Goal: Register for event/course

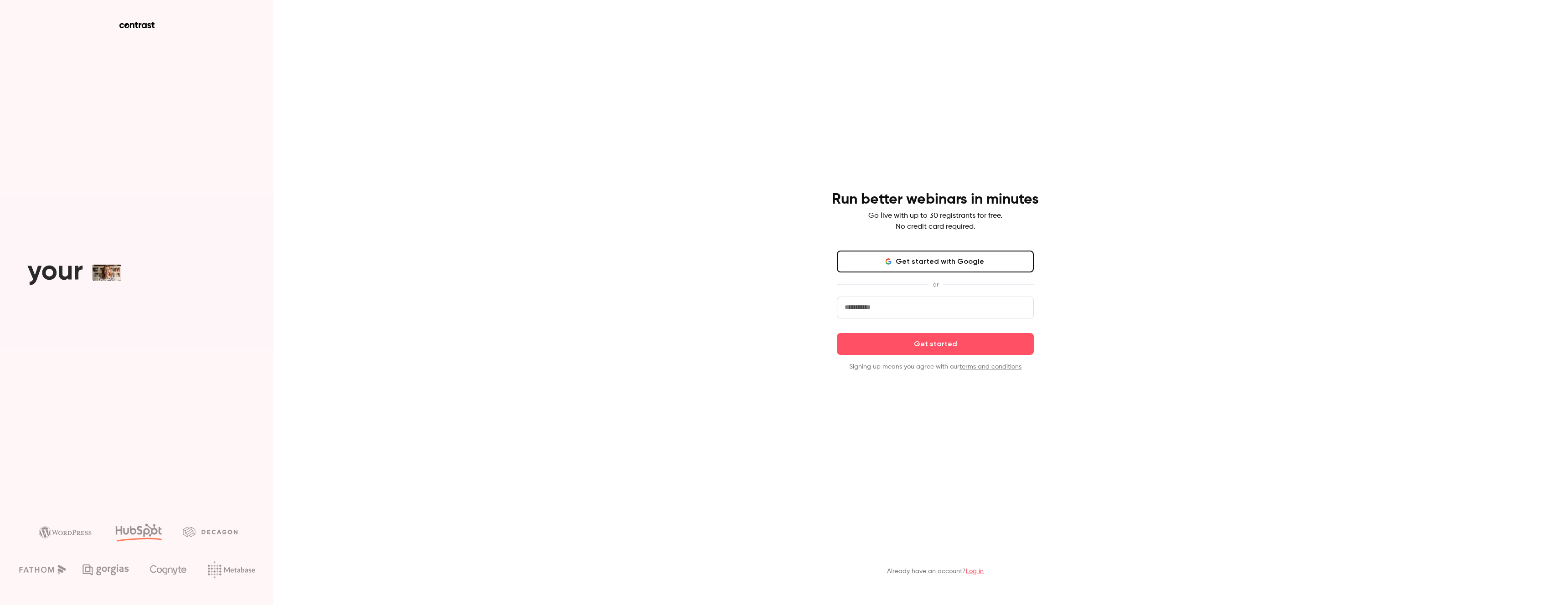
click at [894, 307] on input "email" at bounding box center [935, 307] width 197 height 22
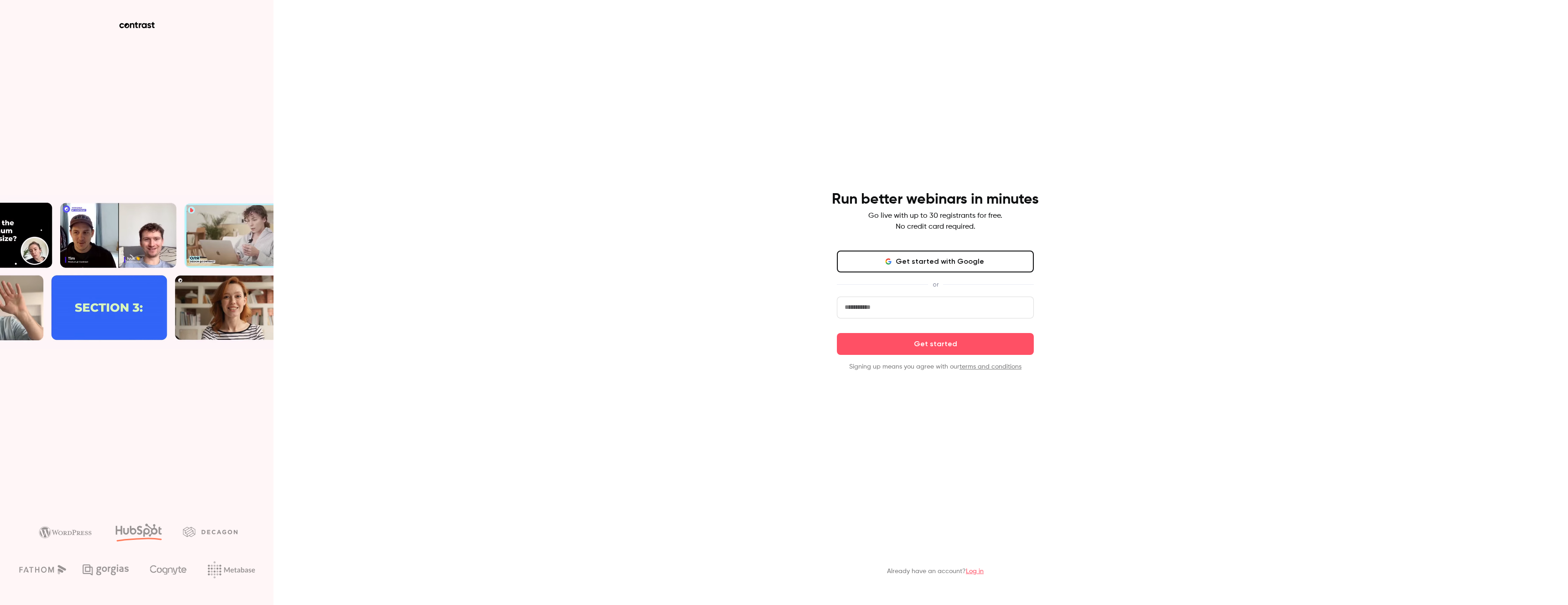
type input "**********"
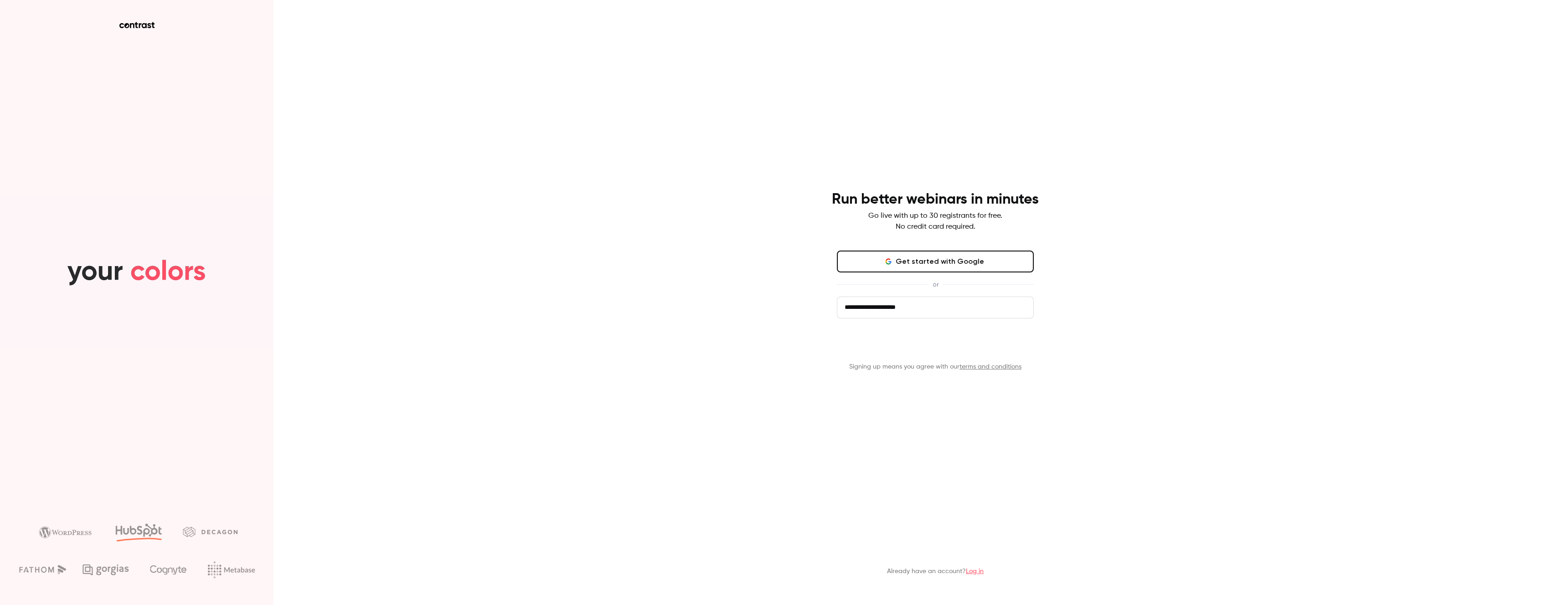
click at [955, 344] on button "Get started" at bounding box center [935, 343] width 197 height 22
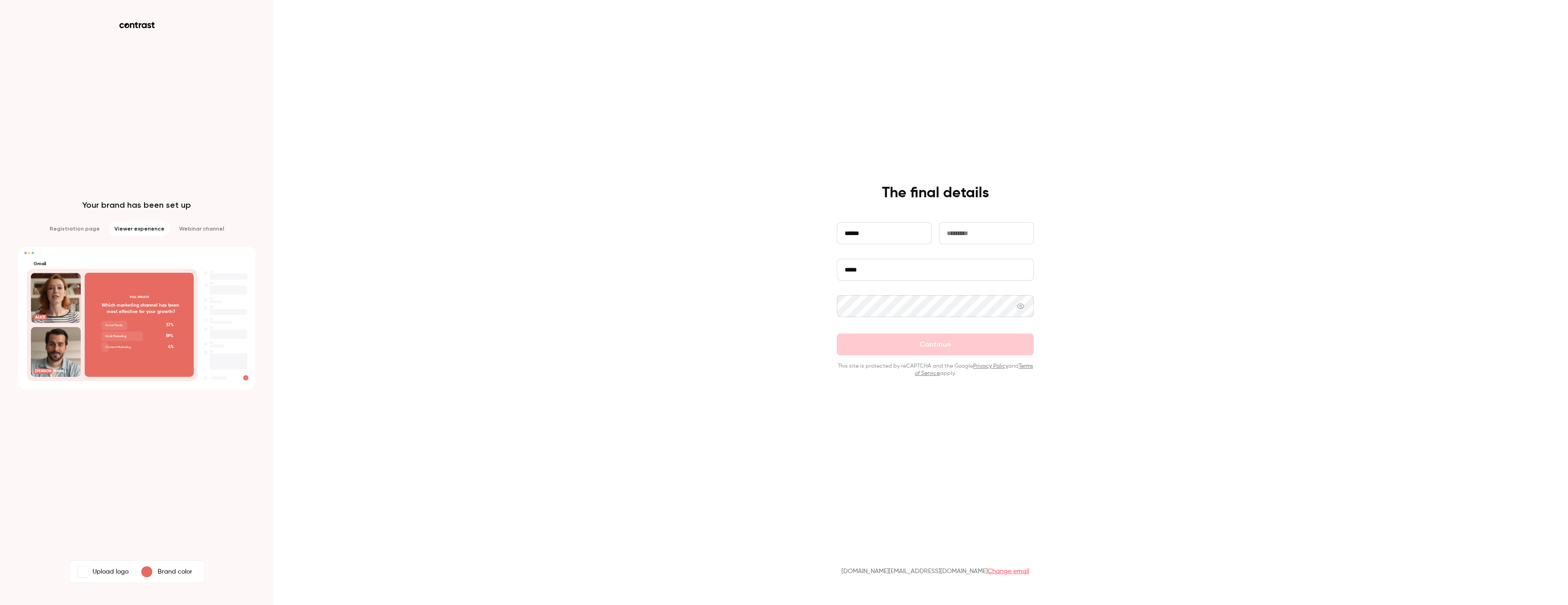
type input "******"
type input "********"
type input "**********"
click at [824, 307] on div "**********" at bounding box center [935, 281] width 237 height 193
click at [1131, 312] on div "**********" at bounding box center [784, 302] width 1568 height 605
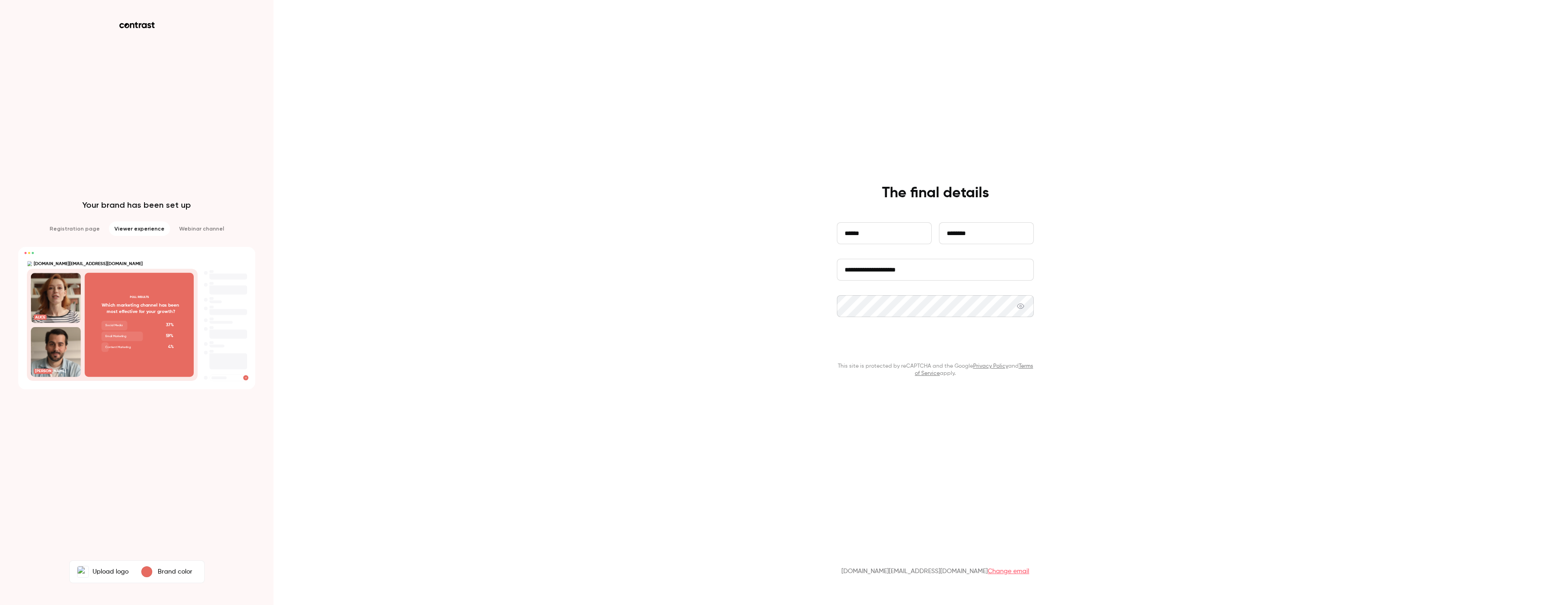
click at [970, 341] on button "Continue" at bounding box center [935, 344] width 197 height 22
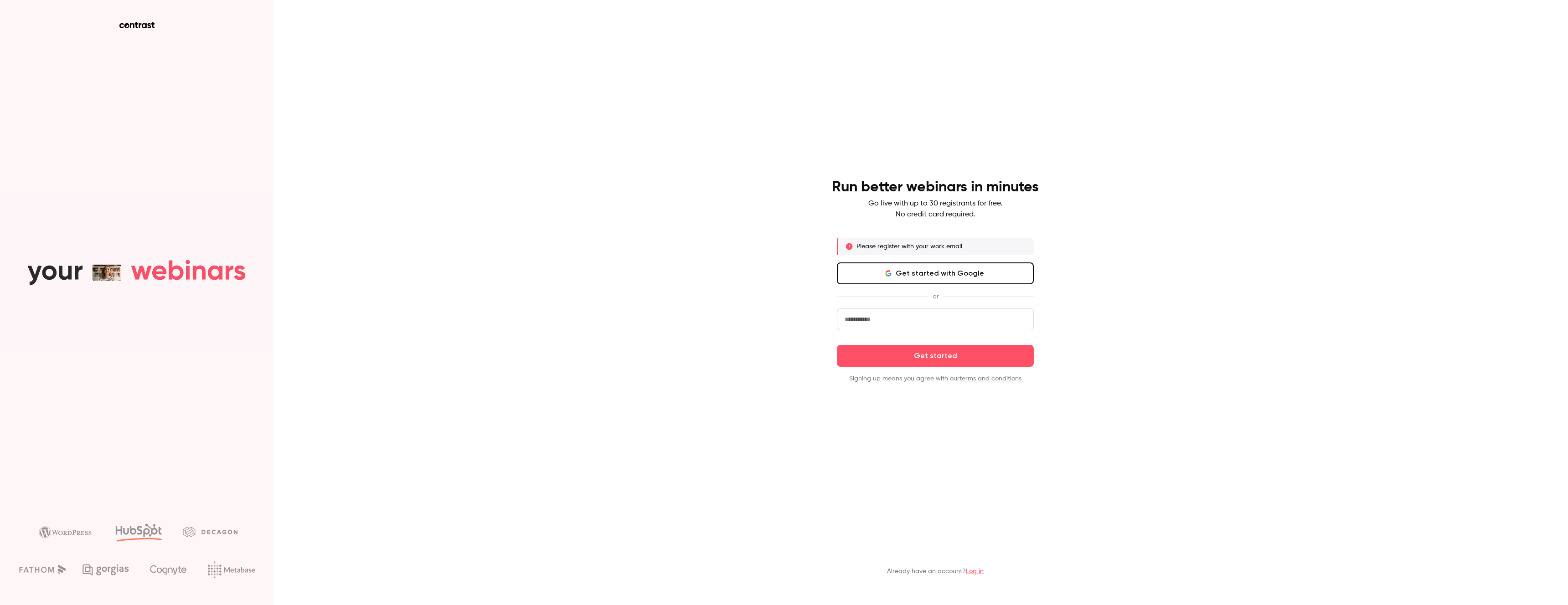
click at [136, 21] on aside at bounding box center [136, 302] width 274 height 605
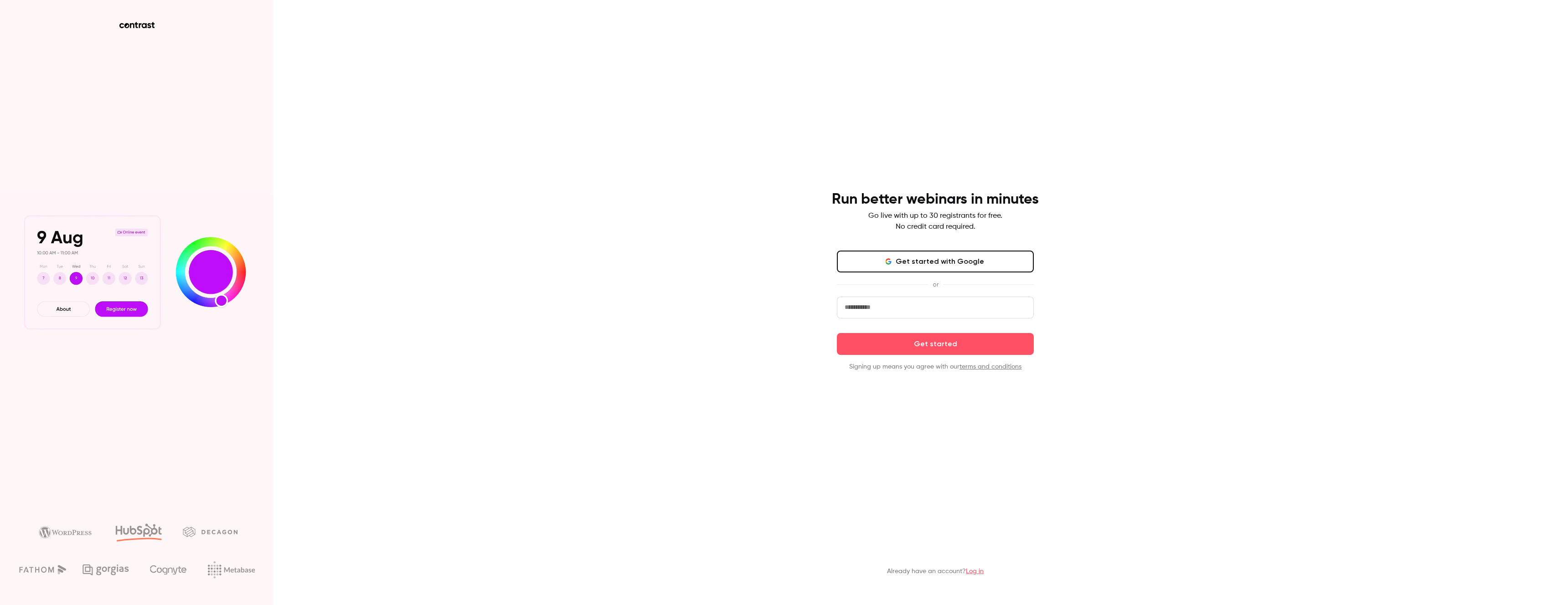
click at [976, 572] on link "Log in" at bounding box center [975, 571] width 18 height 7
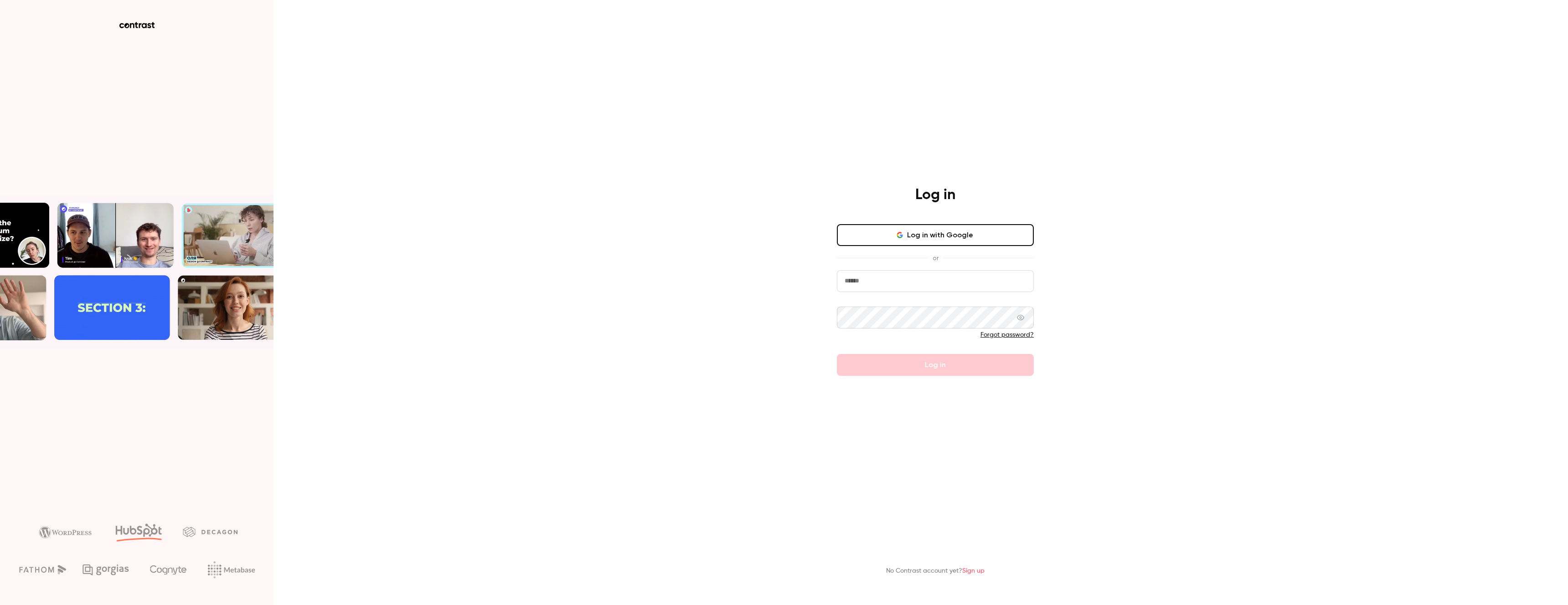
type input "**********"
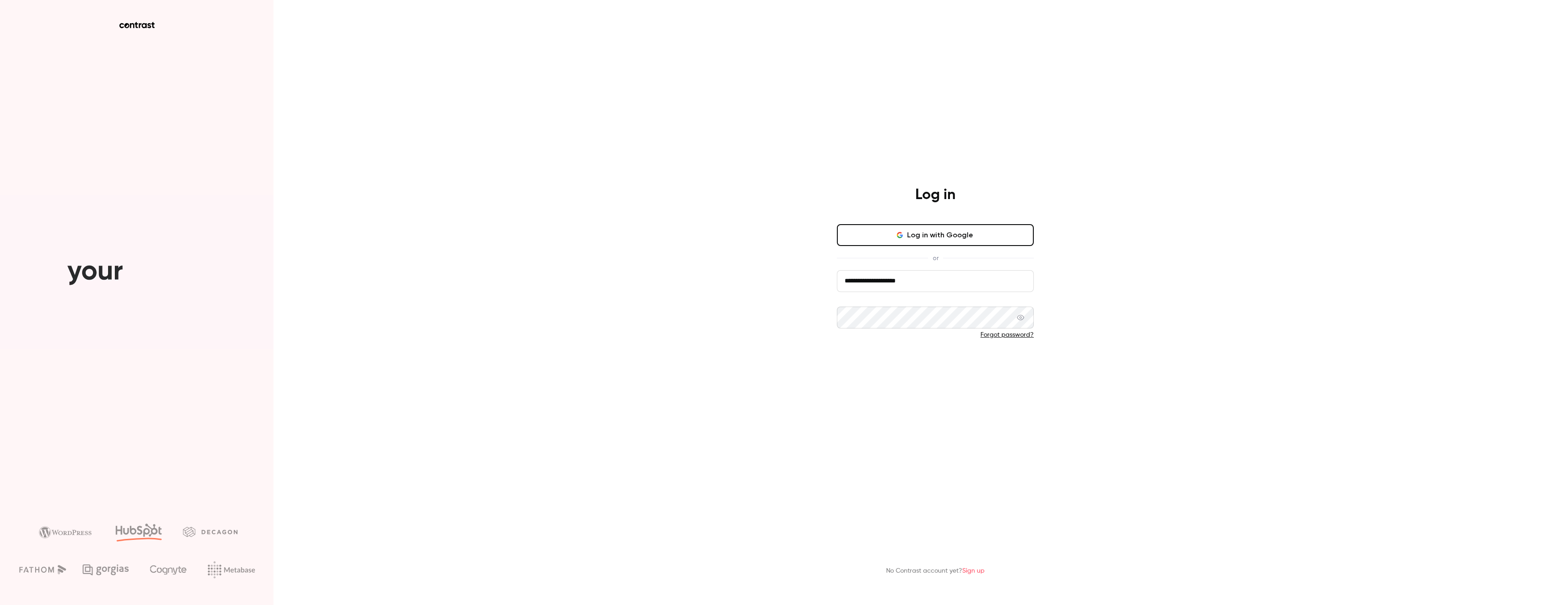
click at [921, 362] on button "Log in" at bounding box center [935, 364] width 197 height 22
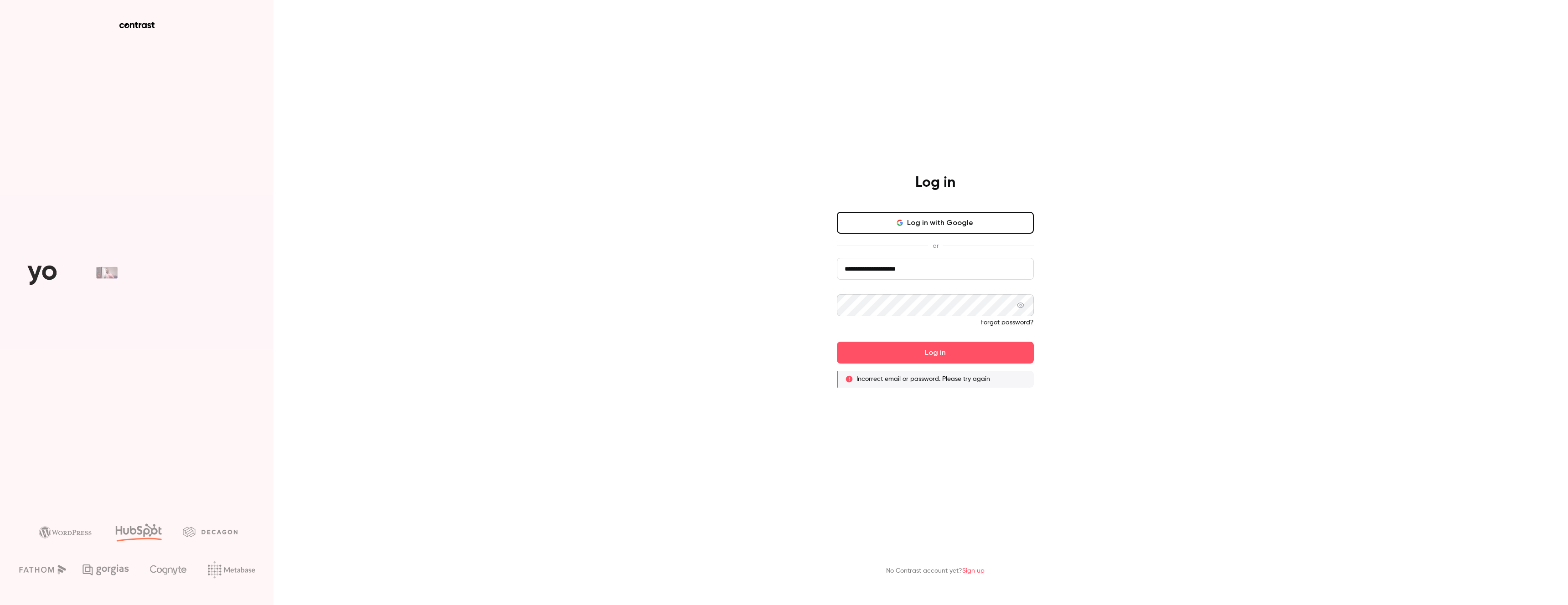
click at [1130, 226] on div "**********" at bounding box center [784, 302] width 1568 height 605
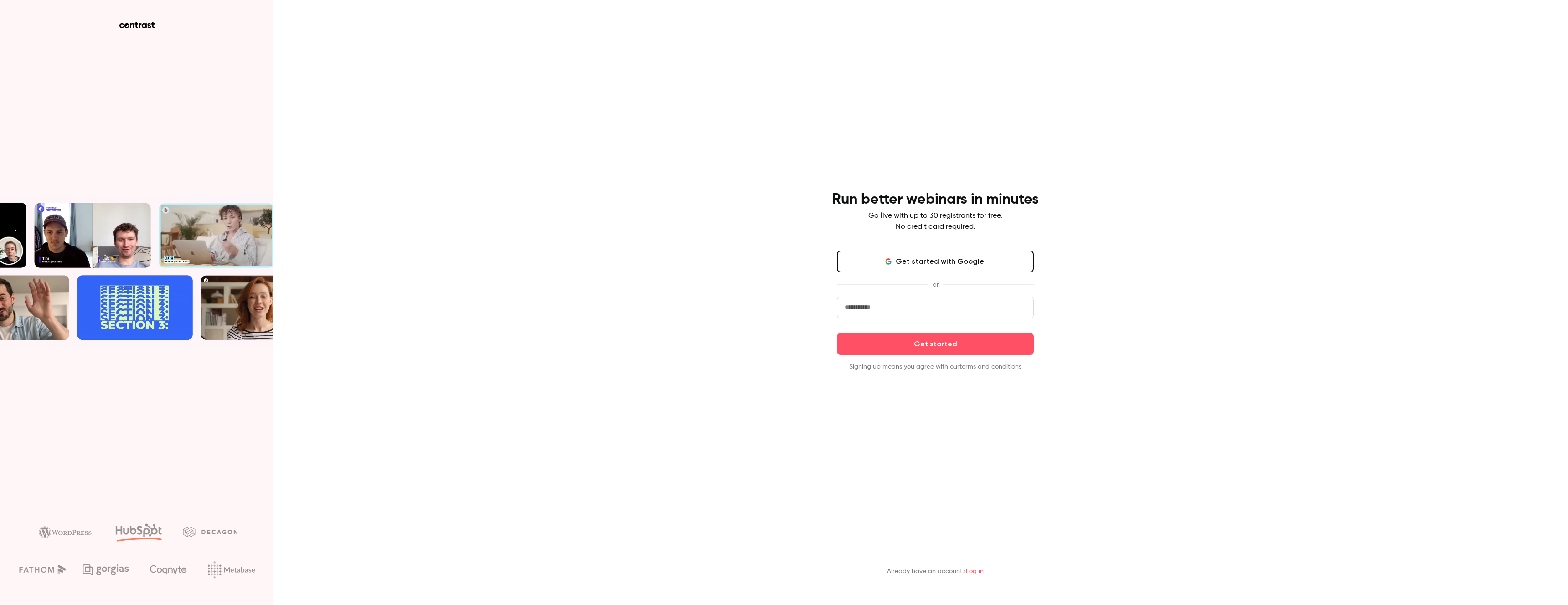
click at [986, 262] on button "Get started with Google" at bounding box center [935, 261] width 197 height 22
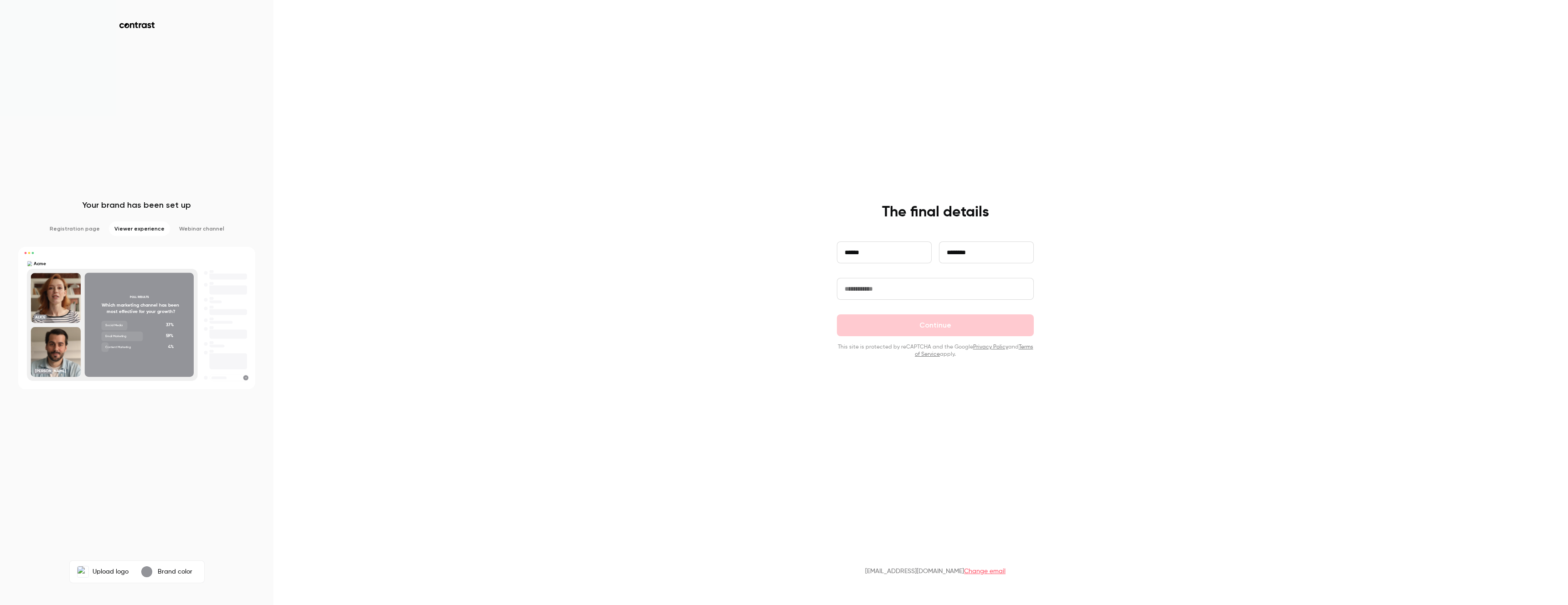
click at [895, 292] on input "text" at bounding box center [935, 289] width 197 height 22
click at [907, 289] on input "text" at bounding box center [935, 289] width 197 height 22
type input "**"
click at [928, 327] on button "Continue" at bounding box center [935, 325] width 197 height 22
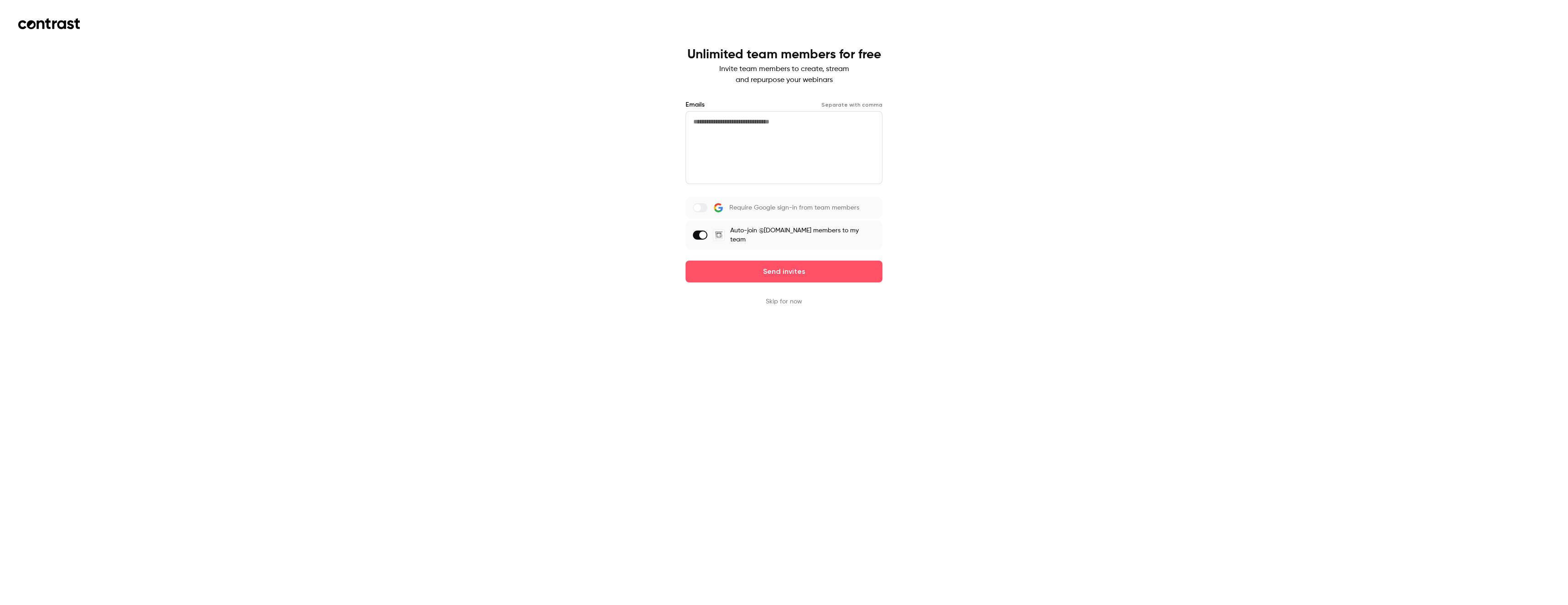
click at [703, 235] on span at bounding box center [703, 235] width 7 height 7
click at [796, 298] on button "Skip for now" at bounding box center [784, 301] width 37 height 9
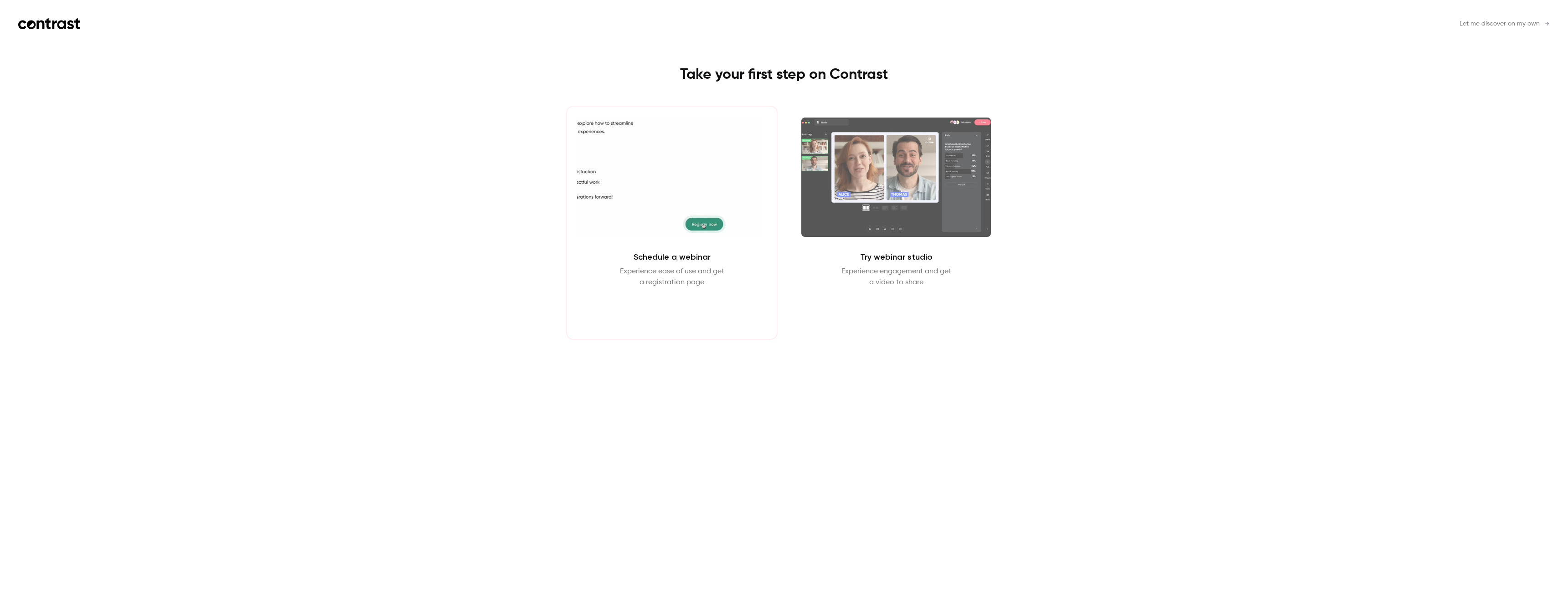
click at [688, 310] on button "Schedule webinar" at bounding box center [672, 310] width 78 height 22
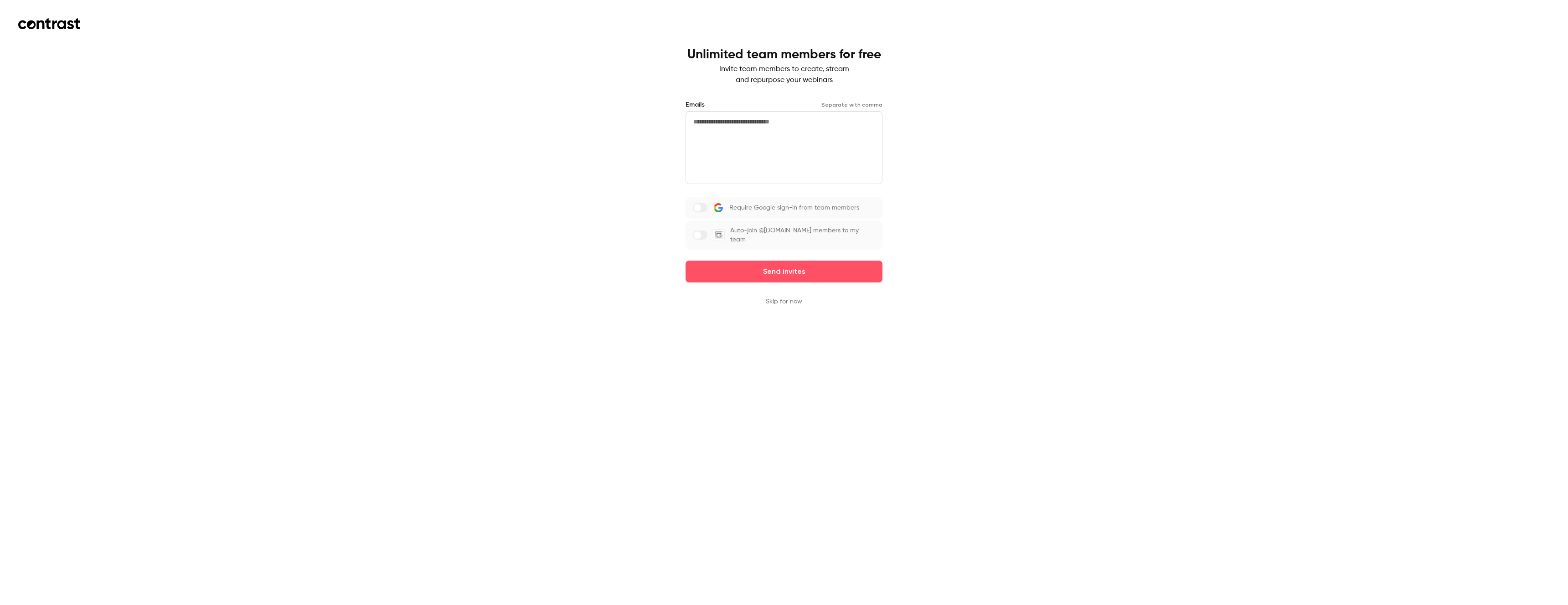
click at [775, 303] on button "Skip for now" at bounding box center [784, 301] width 37 height 9
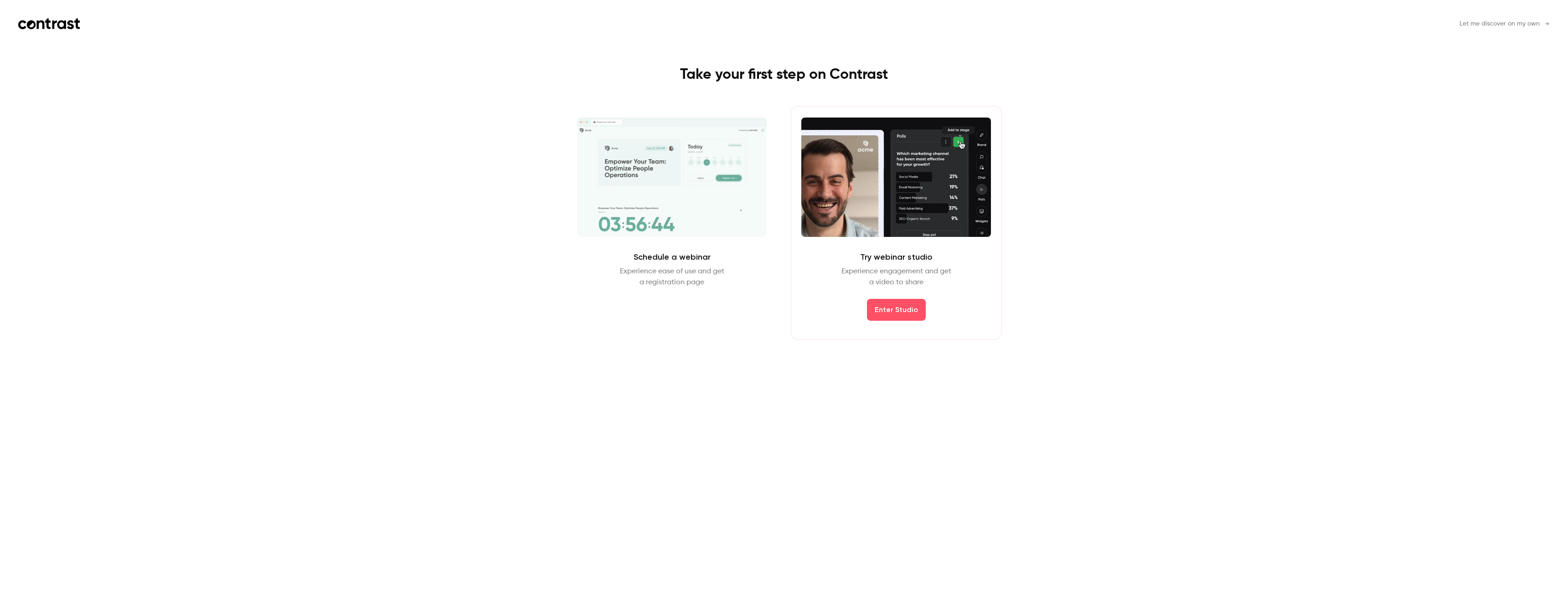
click at [1366, 206] on div "Let me discover on my own Take your first step on Contrast Schedule a webinar E…" at bounding box center [784, 302] width 1568 height 605
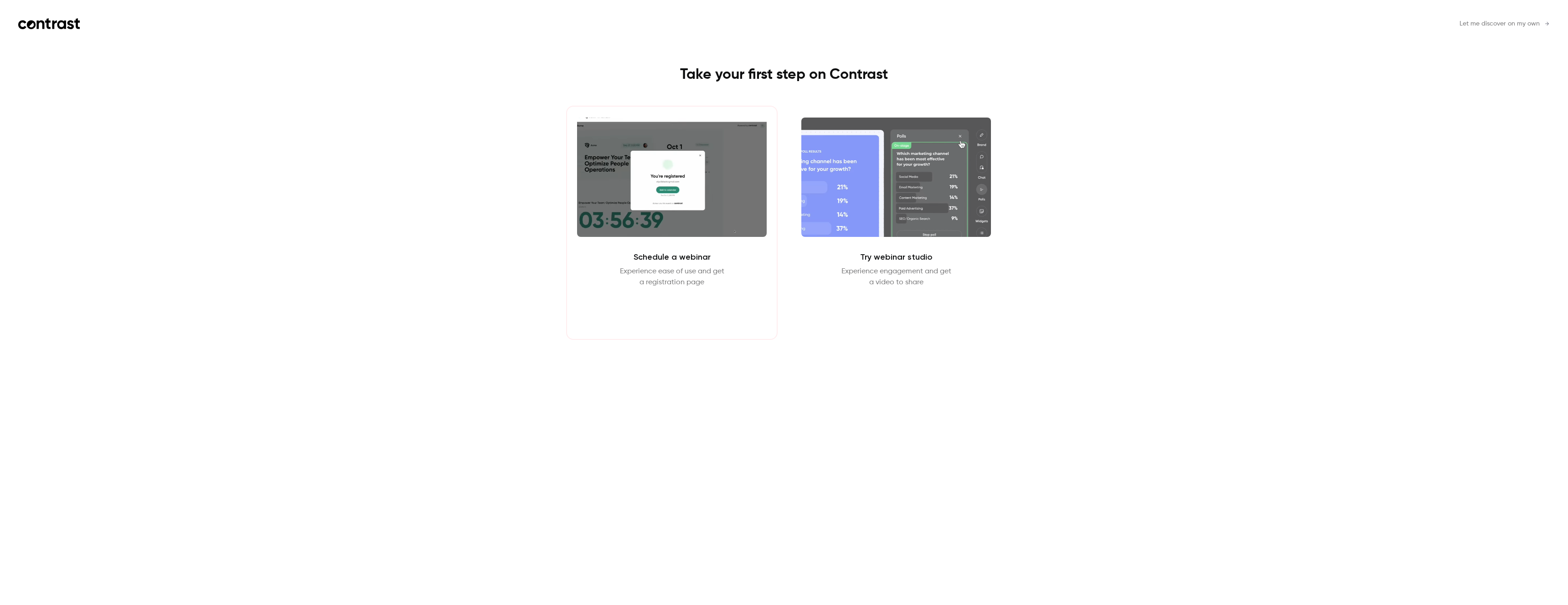
click at [661, 313] on button "Schedule webinar" at bounding box center [672, 310] width 78 height 22
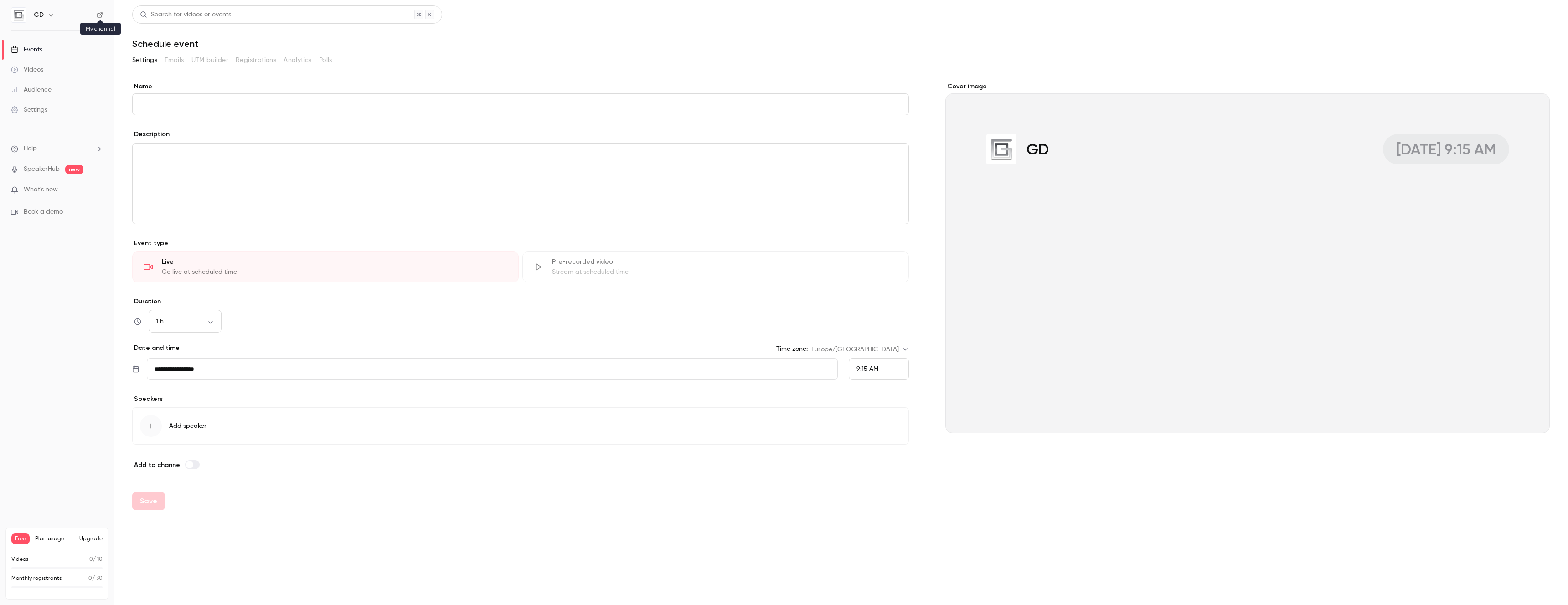
click at [101, 13] on icon at bounding box center [100, 15] width 7 height 7
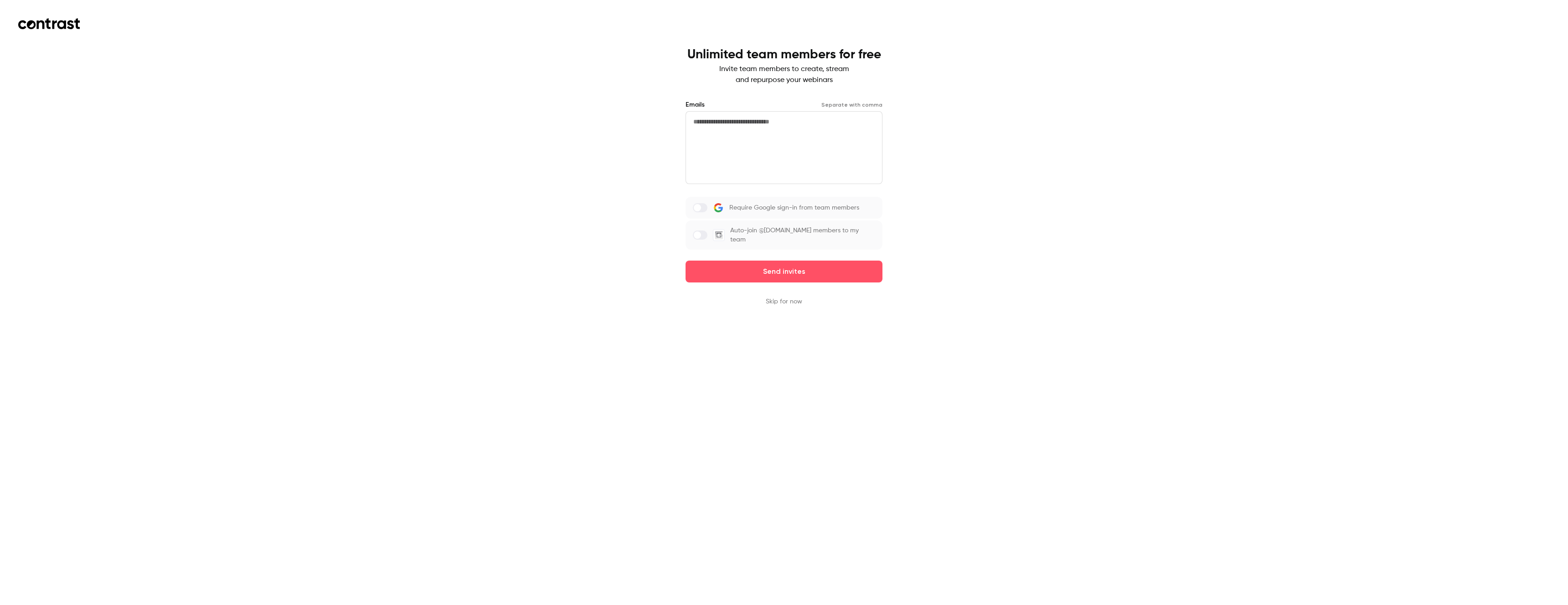
click at [797, 301] on button "Skip for now" at bounding box center [784, 301] width 37 height 9
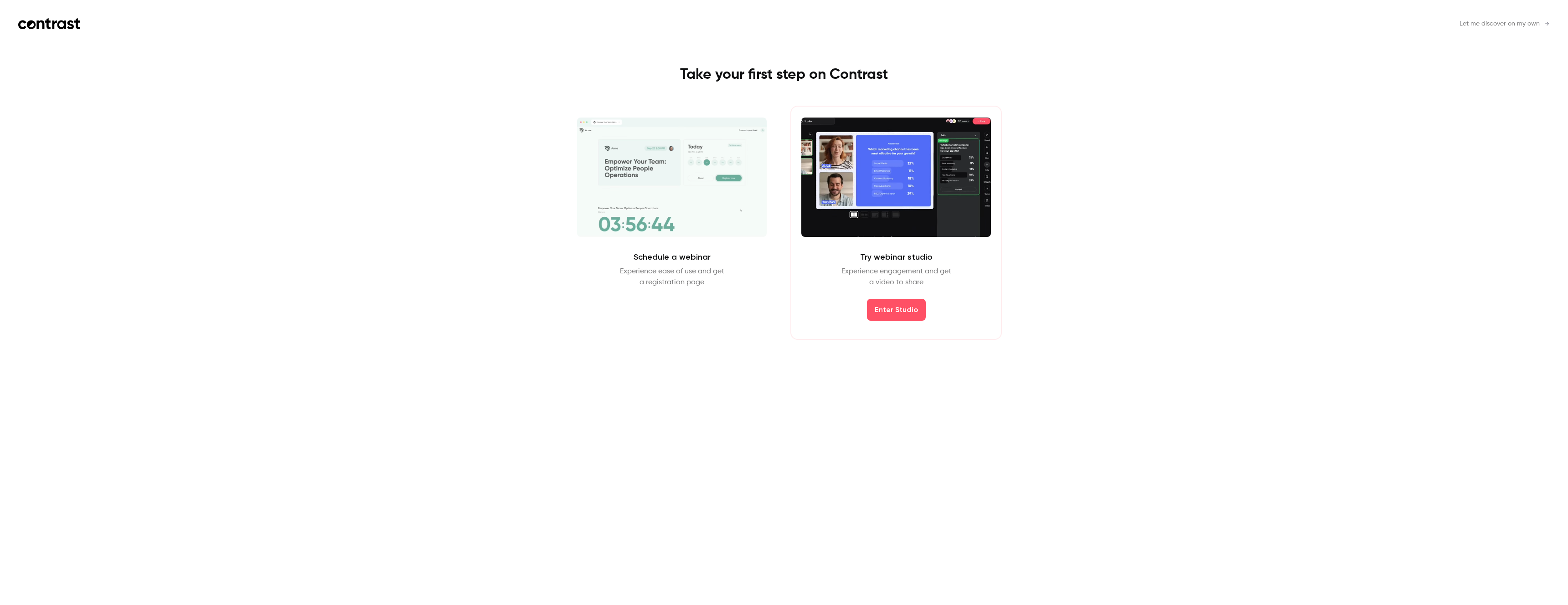
click at [1520, 24] on span "Let me discover on my own" at bounding box center [1499, 24] width 80 height 10
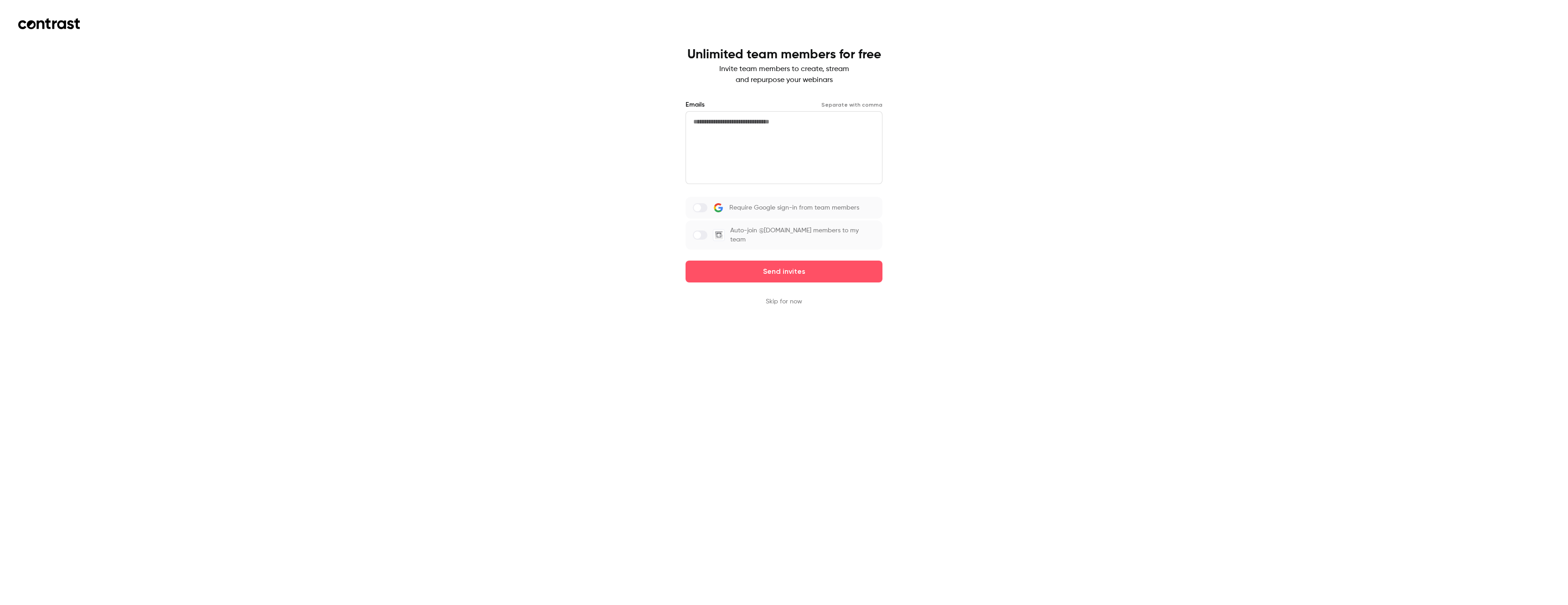
click at [781, 301] on button "Skip for now" at bounding box center [784, 301] width 37 height 9
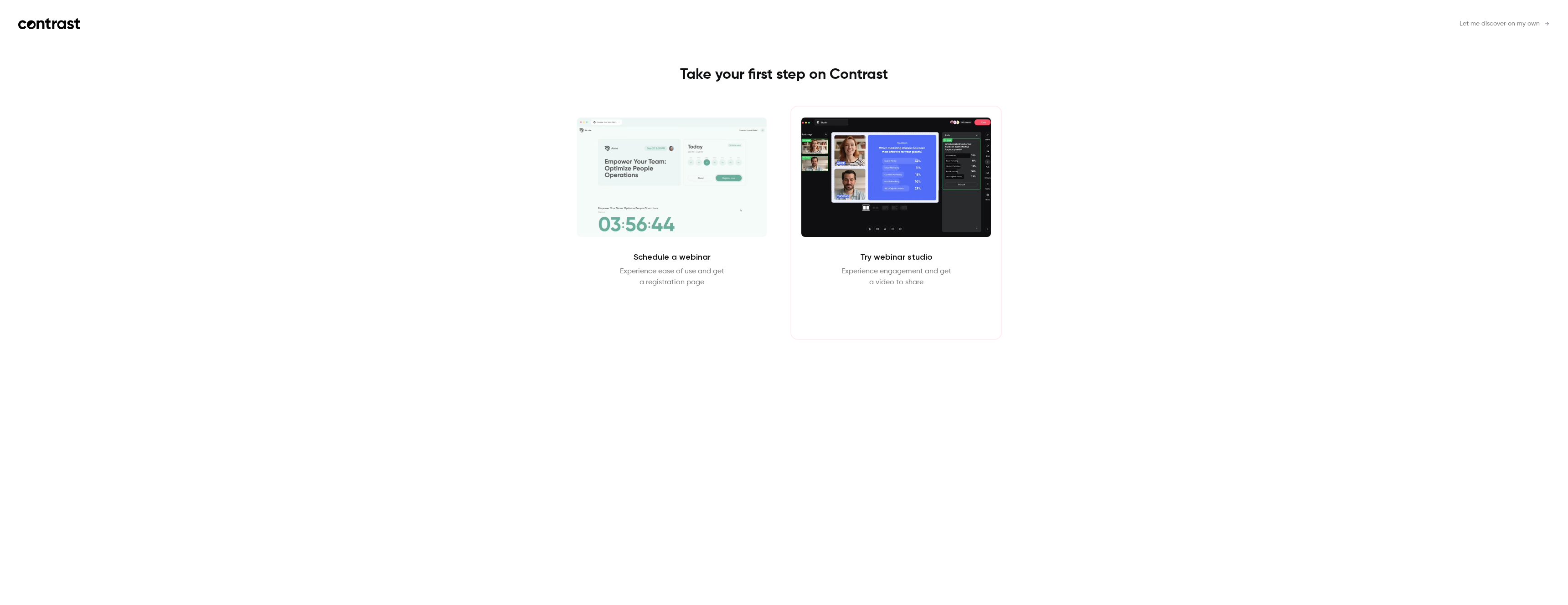
click at [897, 313] on button "Enter Studio" at bounding box center [896, 310] width 58 height 22
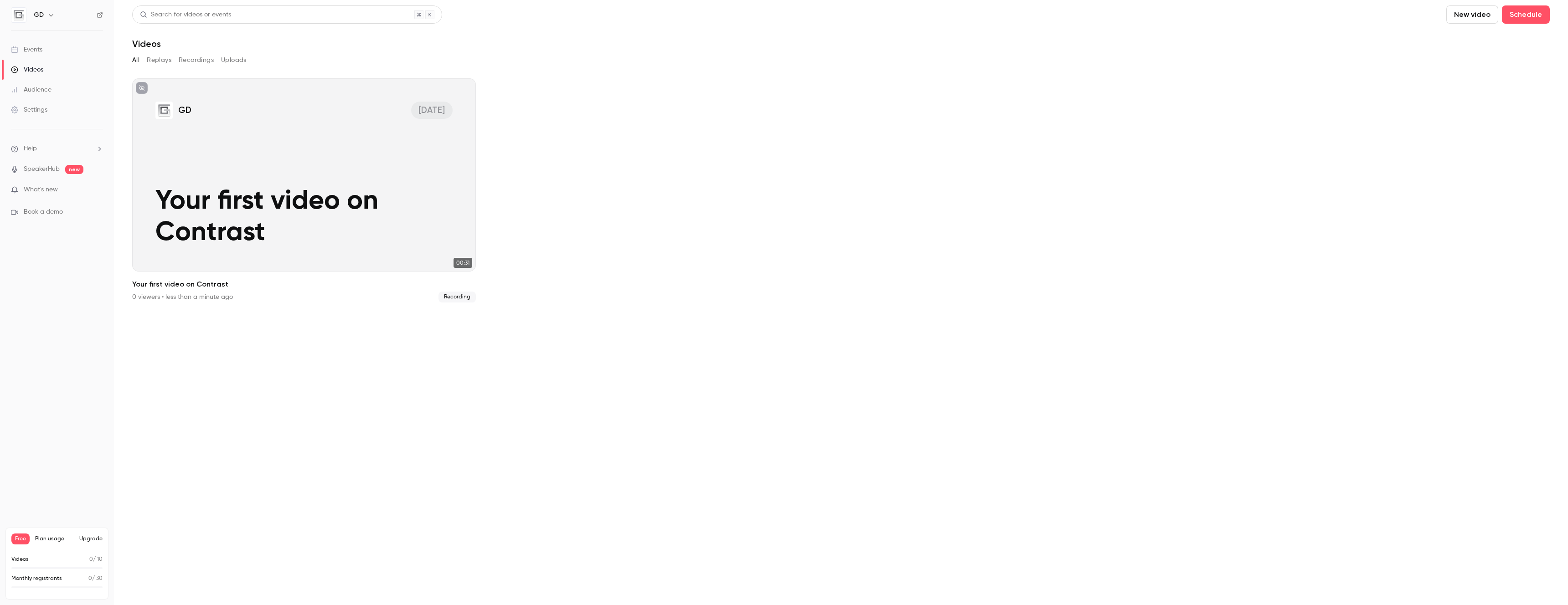
click at [164, 63] on button "Replays" at bounding box center [159, 59] width 25 height 14
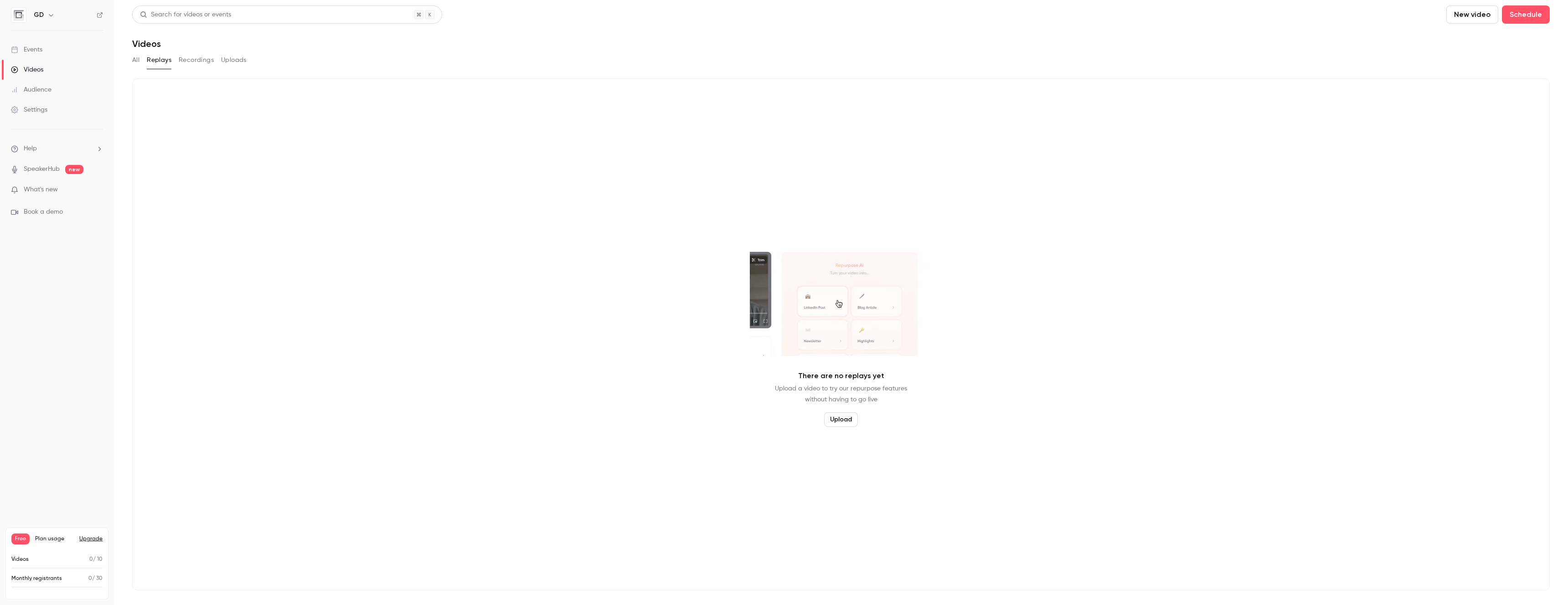
click at [208, 64] on button "Recordings" at bounding box center [196, 59] width 35 height 14
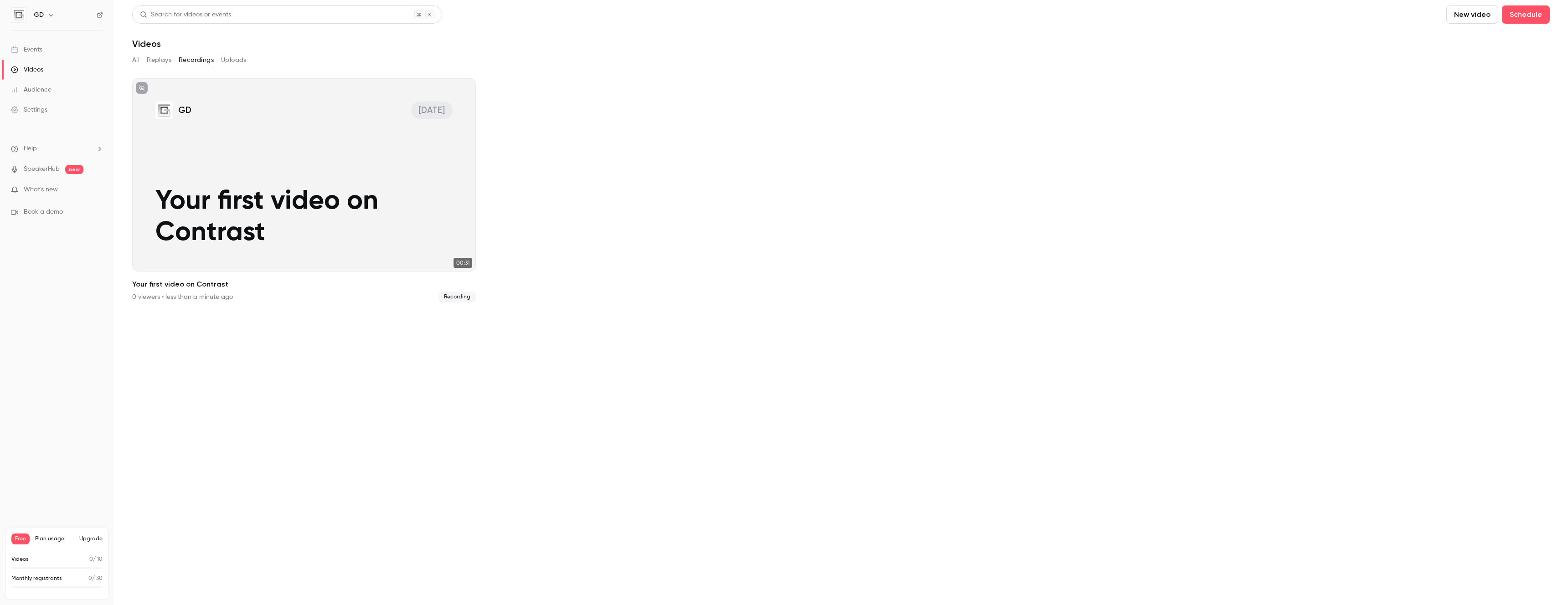
click at [241, 61] on button "Uploads" at bounding box center [234, 59] width 25 height 14
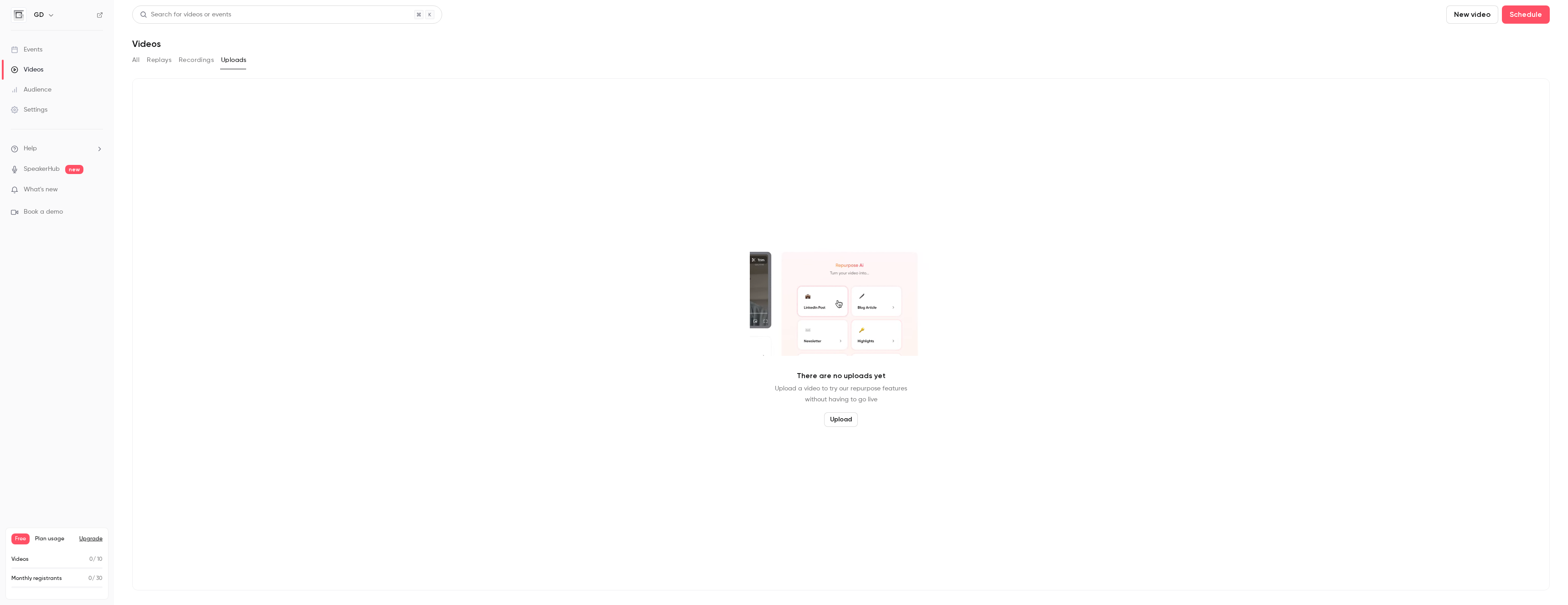
click at [133, 58] on button "All" at bounding box center [136, 59] width 7 height 14
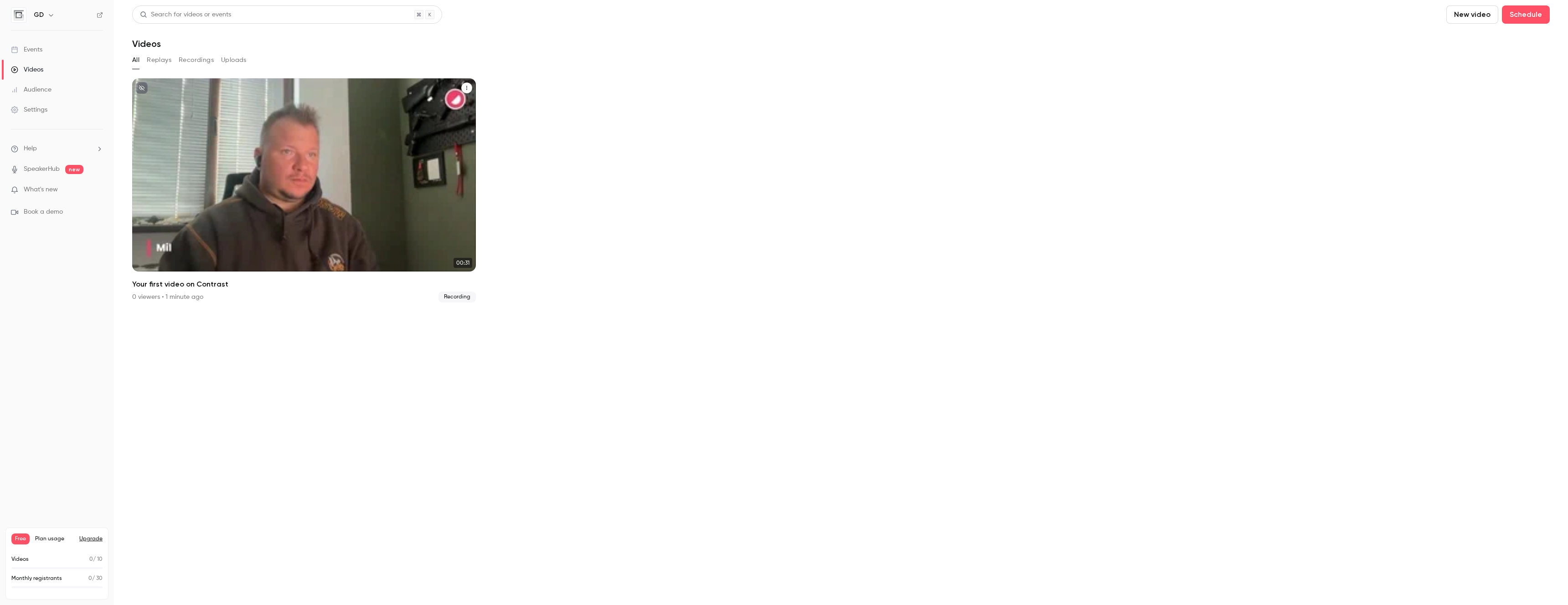
click at [467, 87] on icon "Your first video on Contrast" at bounding box center [466, 88] width 5 height 5
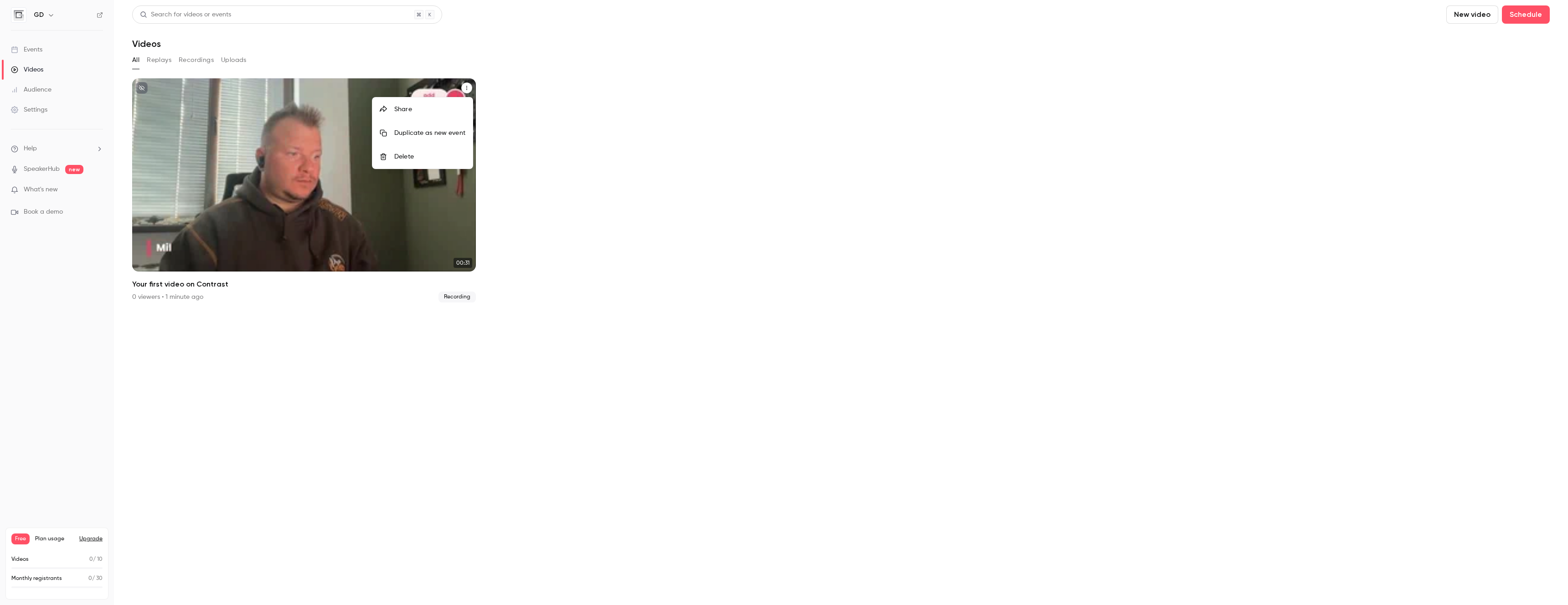
click at [400, 156] on div "Delete" at bounding box center [430, 157] width 71 height 9
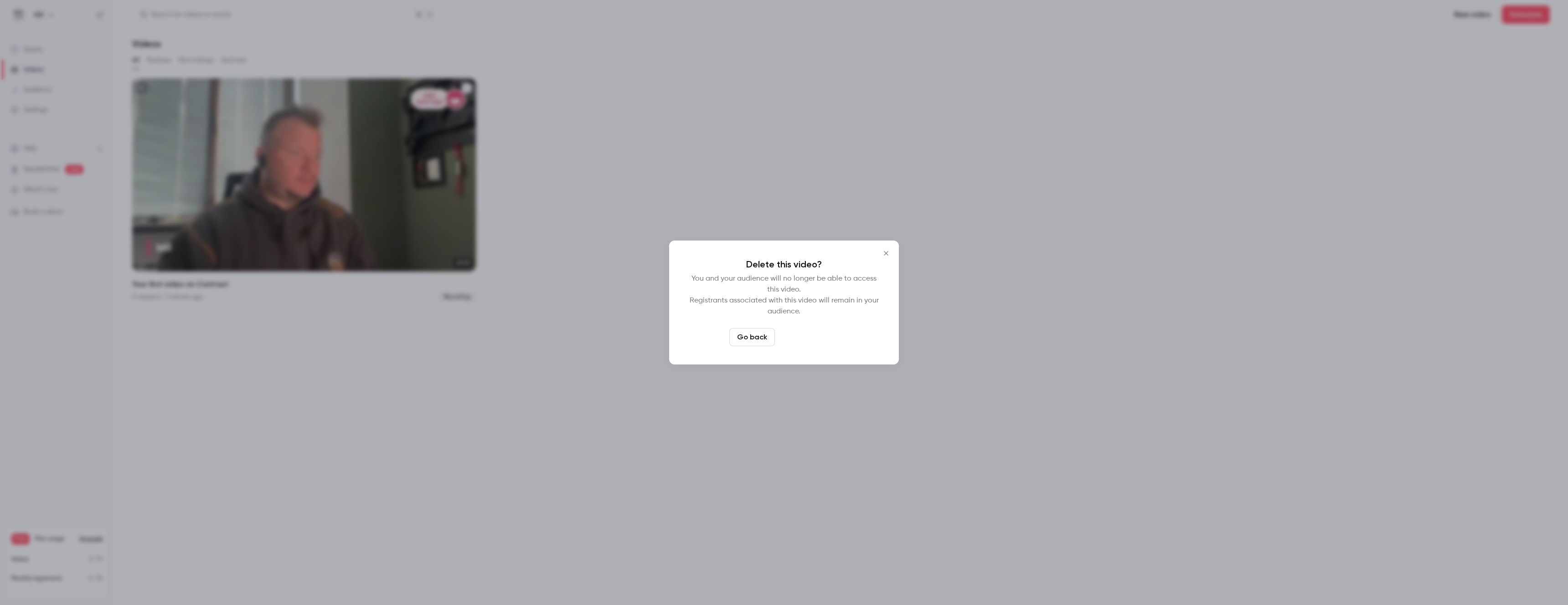
click at [803, 337] on button "Delete video" at bounding box center [808, 337] width 61 height 18
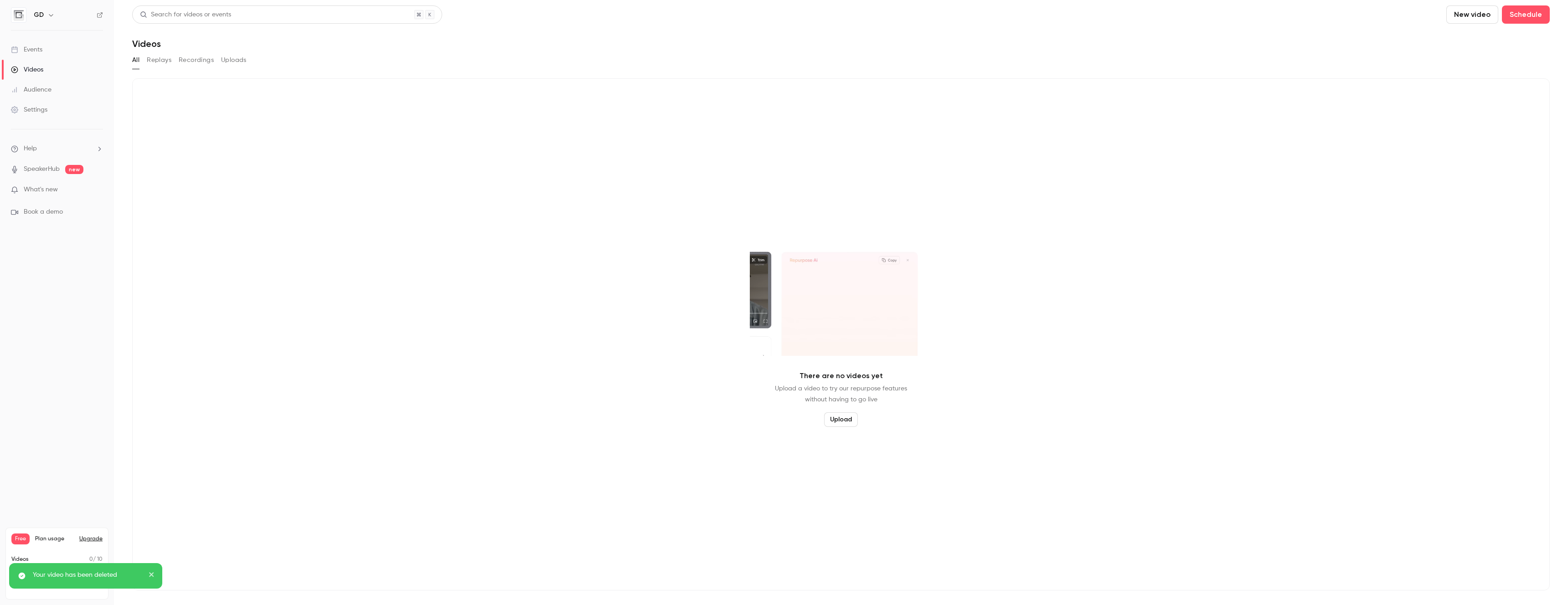
click at [151, 572] on icon "close" at bounding box center [151, 574] width 7 height 7
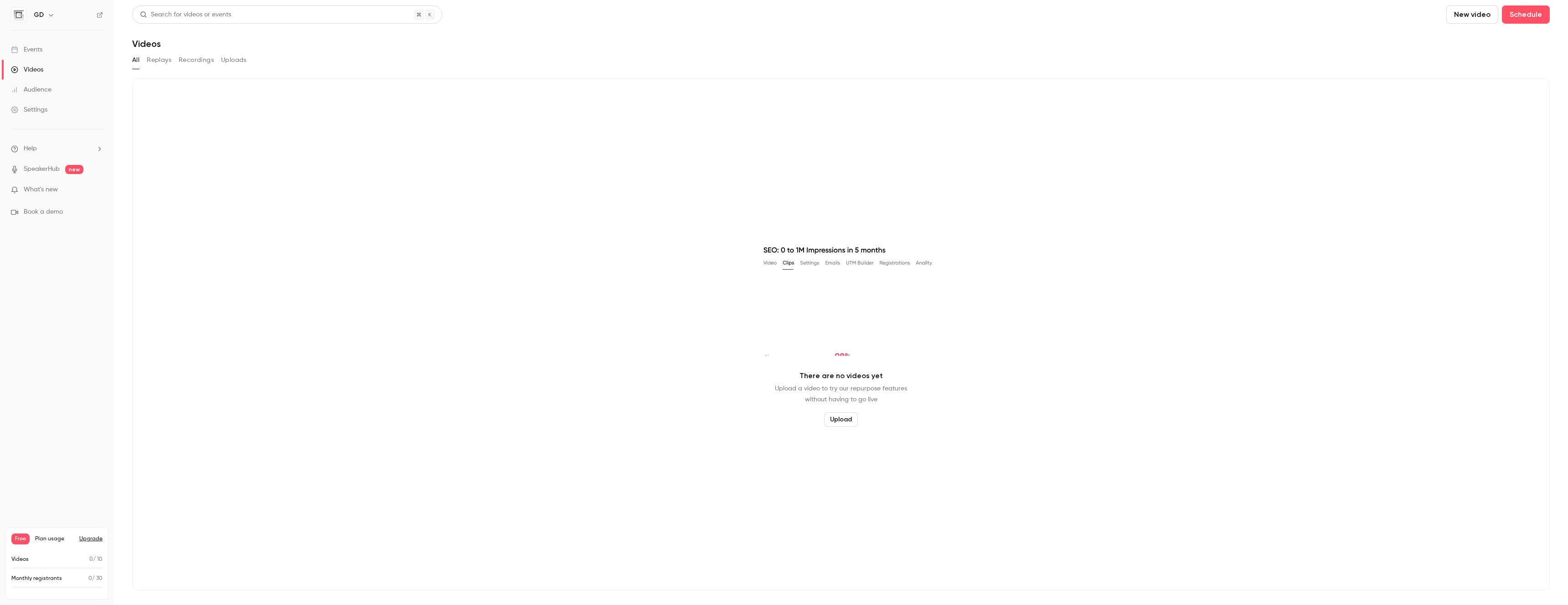
click at [43, 109] on div "Settings" at bounding box center [29, 109] width 37 height 9
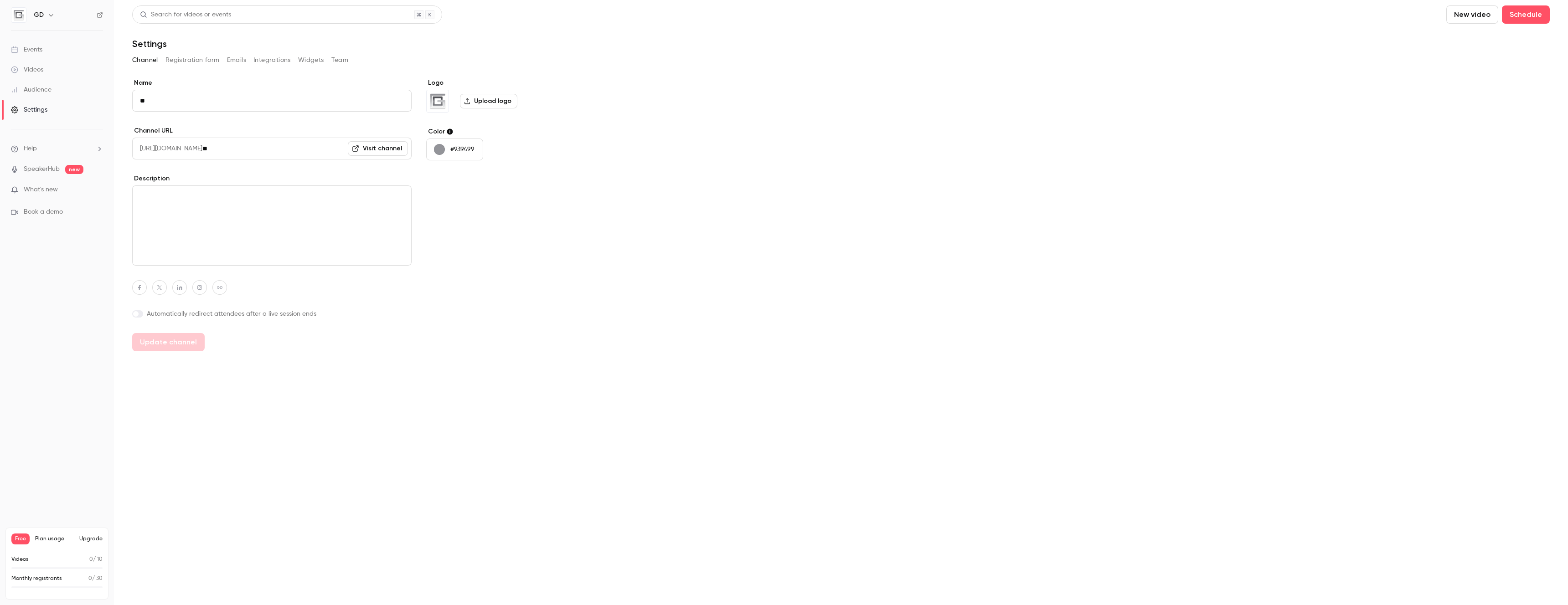
click at [33, 90] on div "Audience" at bounding box center [31, 90] width 40 height 9
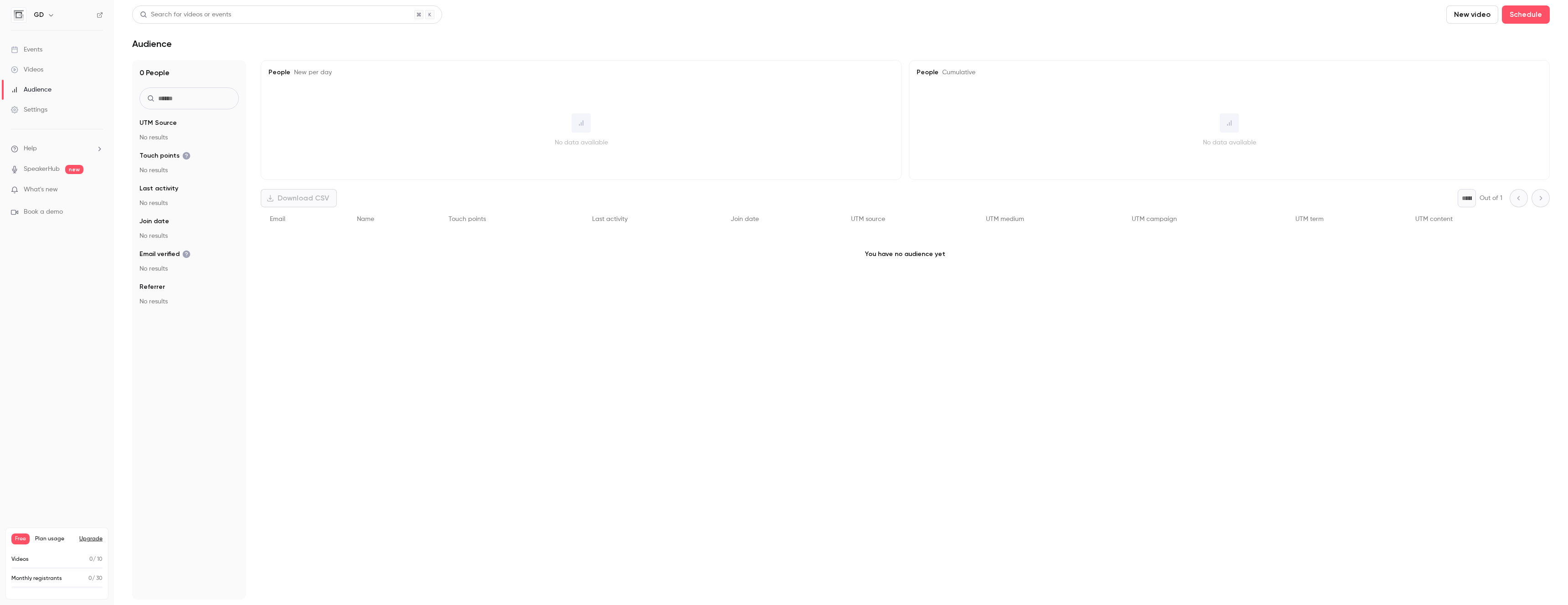
click at [33, 70] on div "Videos" at bounding box center [27, 70] width 32 height 9
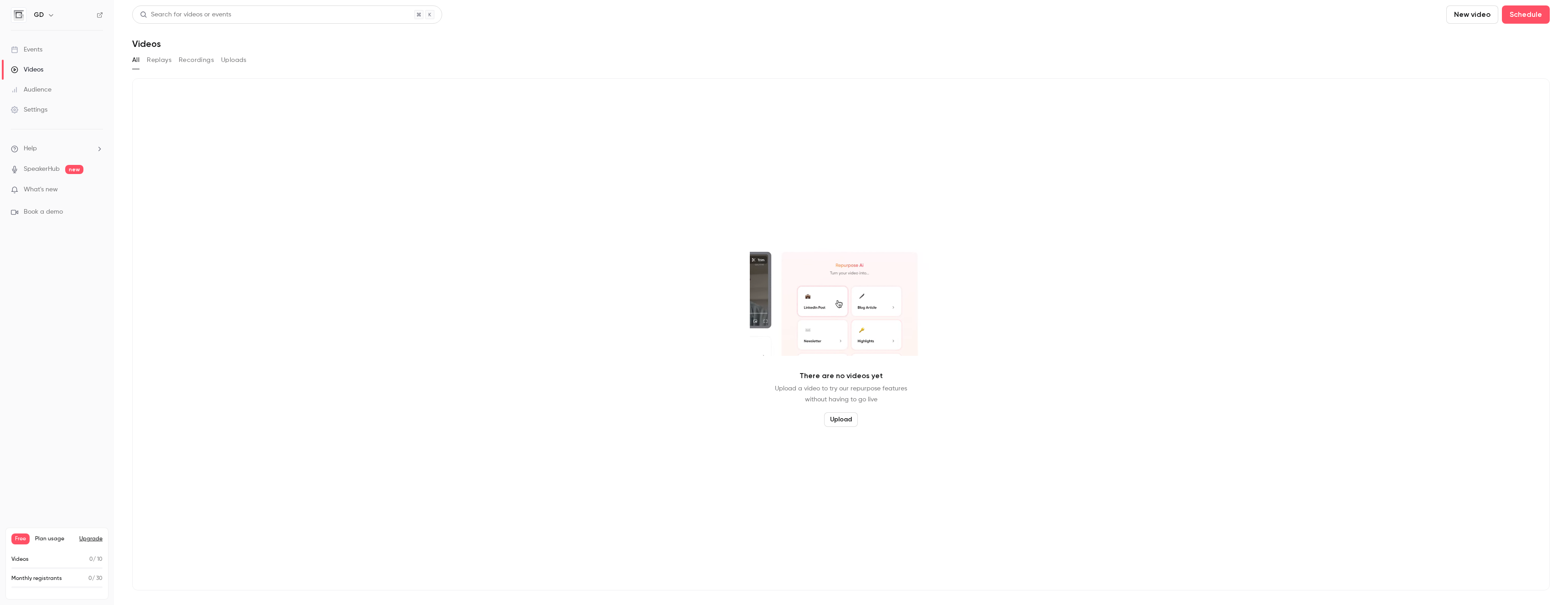
click at [35, 49] on div "Events" at bounding box center [27, 49] width 31 height 9
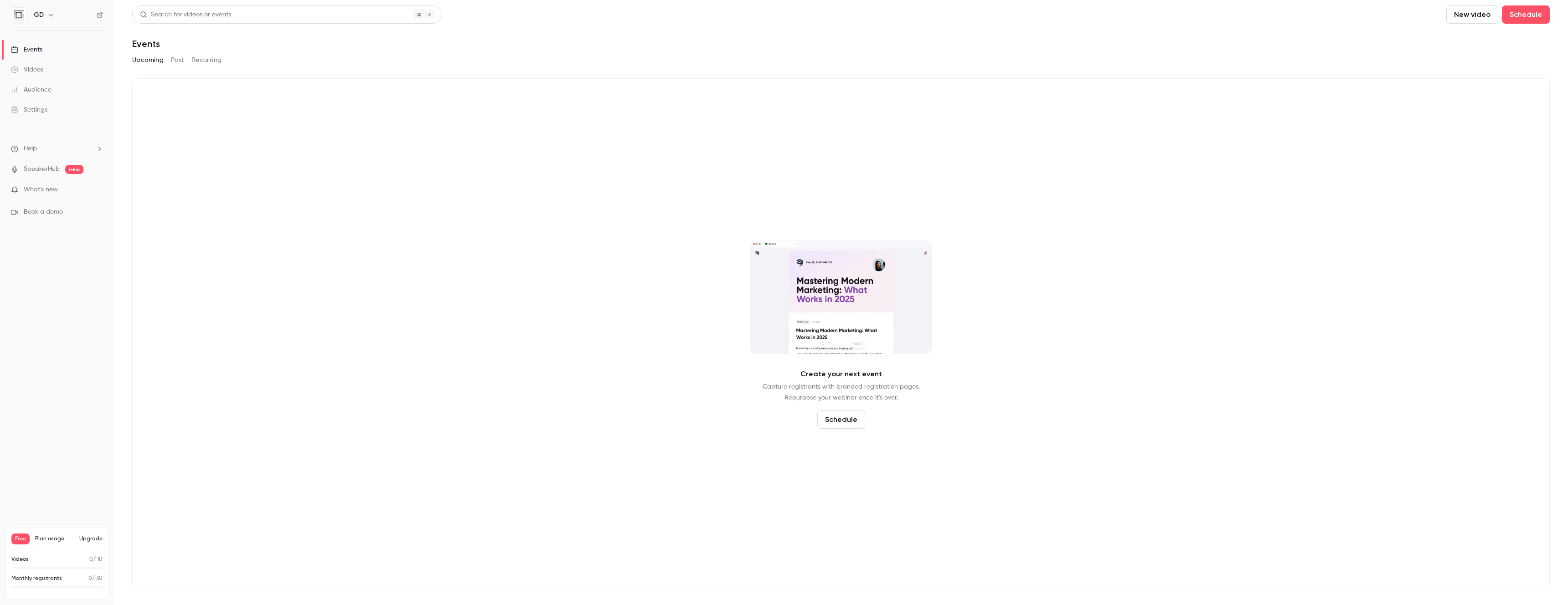
click at [49, 18] on icon "button" at bounding box center [51, 15] width 7 height 7
click at [79, 232] on div at bounding box center [784, 302] width 1568 height 605
click at [33, 109] on div "Settings" at bounding box center [29, 109] width 37 height 9
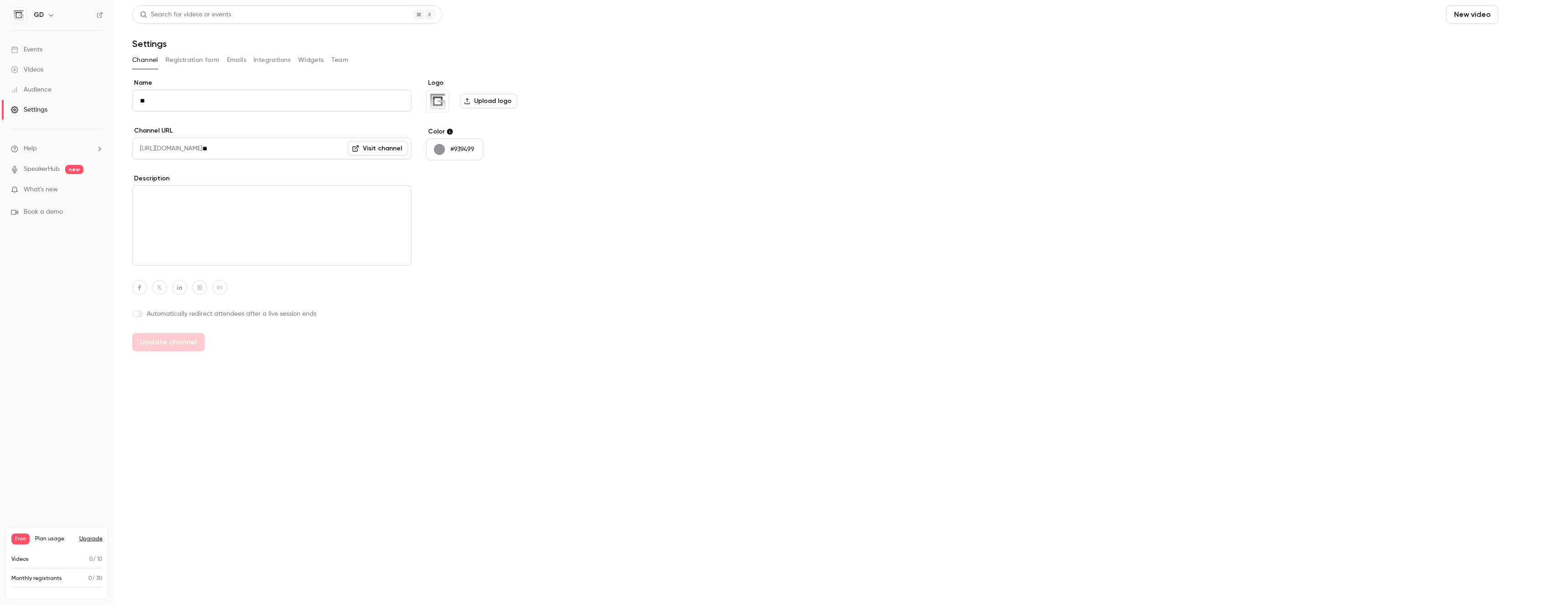
click at [1516, 16] on button "Schedule" at bounding box center [1526, 14] width 48 height 18
click at [1513, 40] on div "One time event" at bounding box center [1507, 40] width 69 height 9
